Goal: Task Accomplishment & Management: Manage account settings

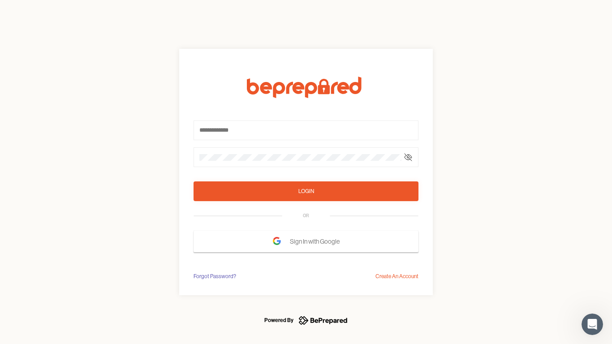
click at [306, 172] on form "Login OR Sign In with Google" at bounding box center [306, 165] width 225 height 176
click at [408, 157] on icon at bounding box center [408, 157] width 7 height 7
click at [306, 191] on div "Login" at bounding box center [307, 191] width 16 height 9
click at [306, 242] on span "Sign In with Google" at bounding box center [317, 242] width 54 height 16
click at [214, 277] on div "Forgot Password?" at bounding box center [215, 276] width 43 height 9
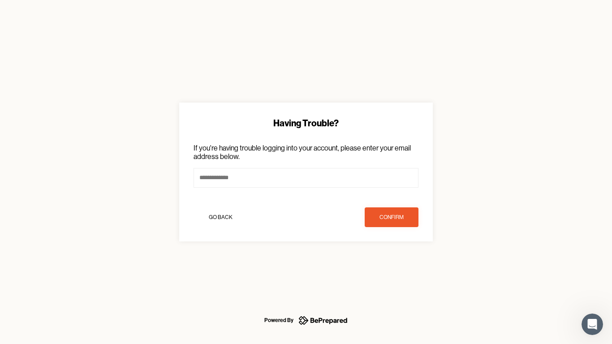
click at [397, 277] on div "Having Trouble? If you're having trouble logging into your account, please ente…" at bounding box center [306, 172] width 612 height 344
click at [593, 325] on icon "Open Intercom Messenger" at bounding box center [593, 324] width 15 height 15
